Goal: Information Seeking & Learning: Learn about a topic

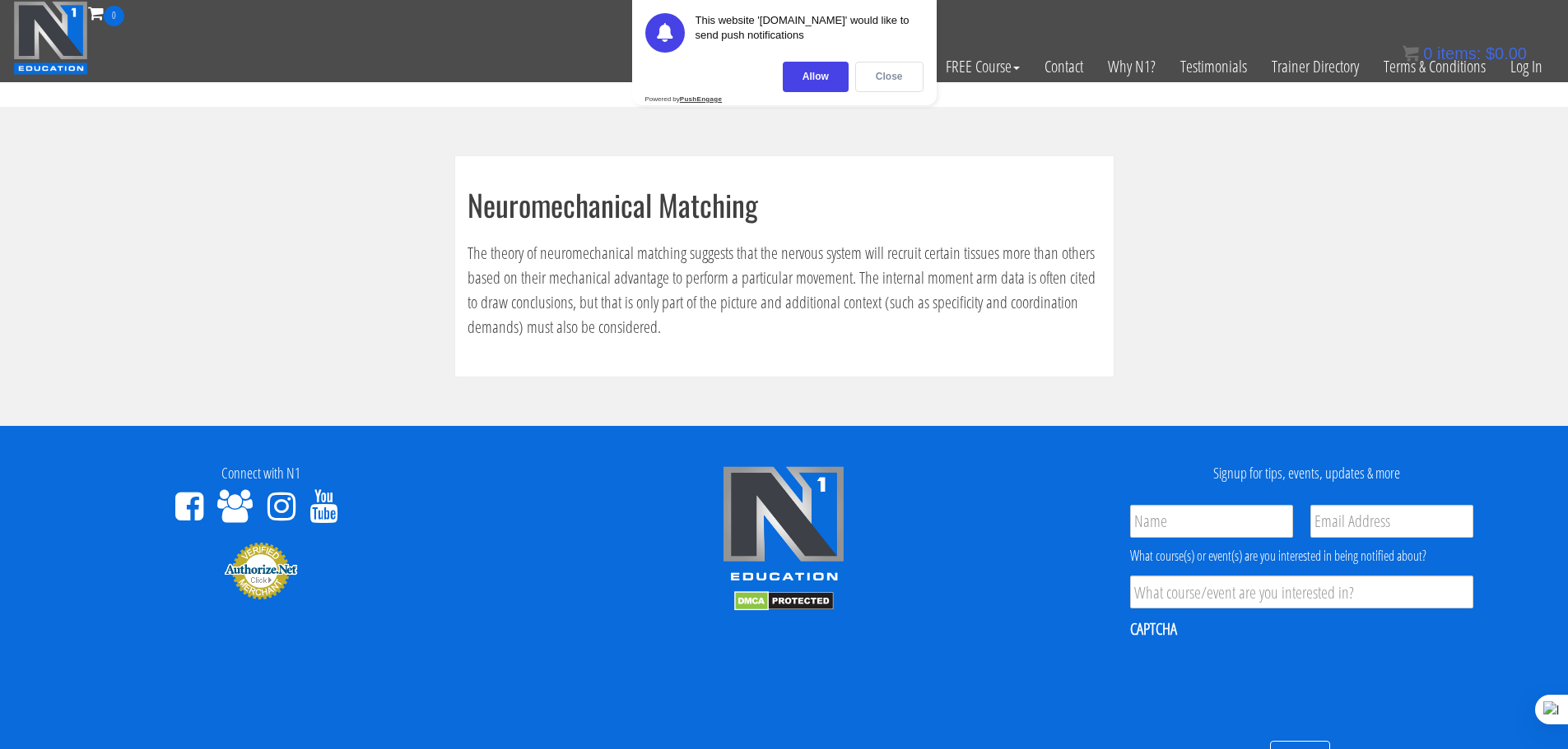
click at [877, 83] on div "Close" at bounding box center [889, 76] width 68 height 30
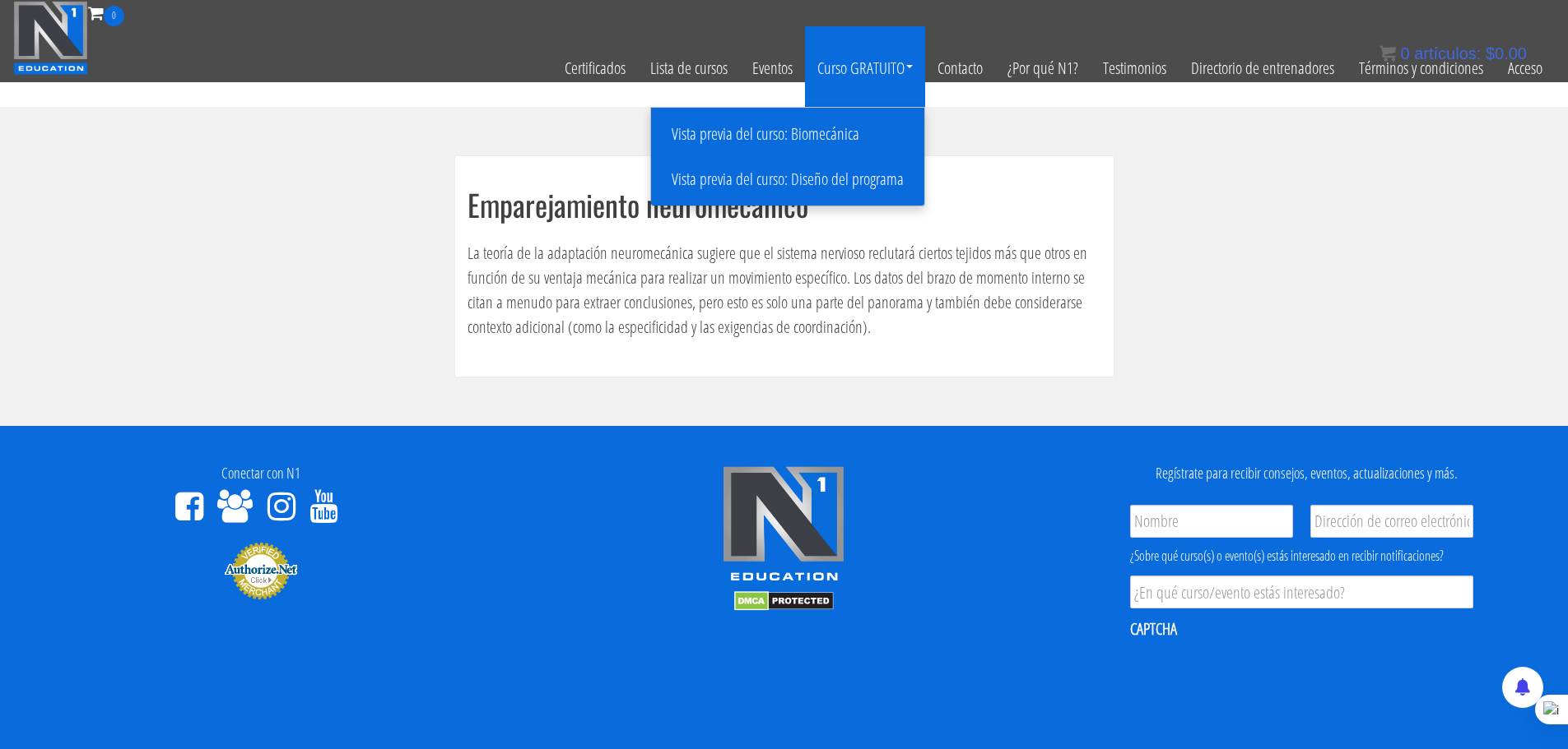
click at [782, 135] on font "Vista previa del curso: Biomecánica" at bounding box center [765, 133] width 188 height 22
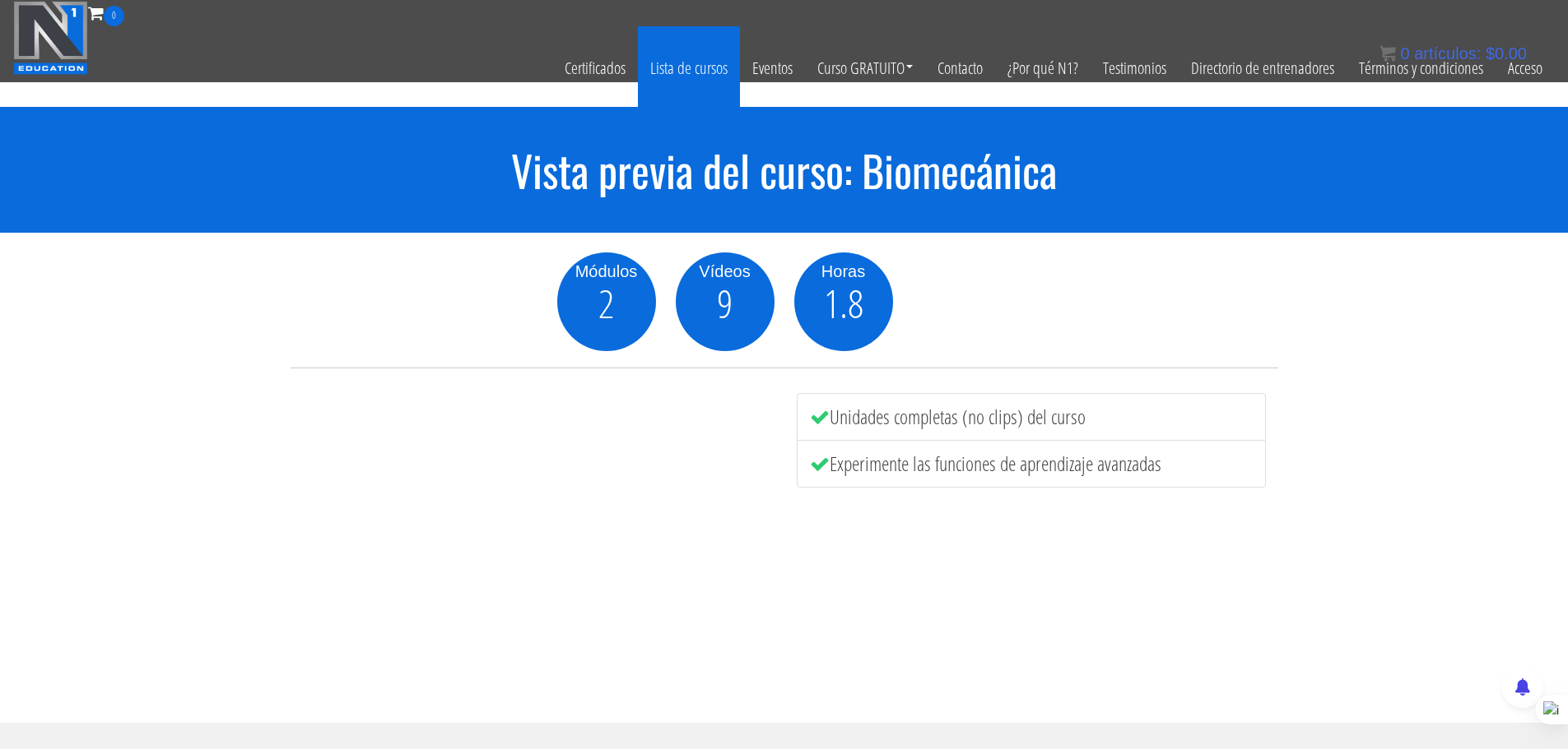
click at [678, 61] on font "Lista de cursos" at bounding box center [688, 66] width 77 height 22
